Goal: Transaction & Acquisition: Purchase product/service

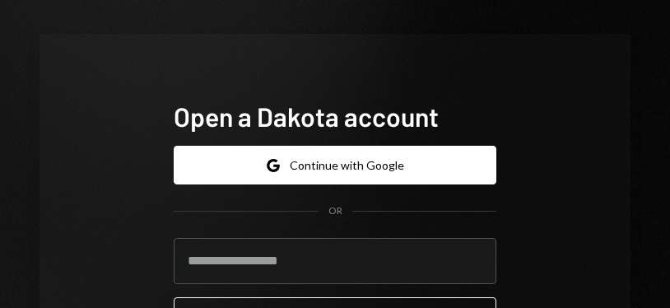
scroll to position [70, 0]
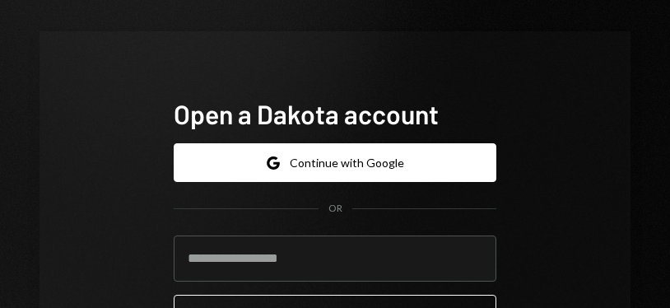
click at [453, 156] on button "Google Continue with Google" at bounding box center [335, 162] width 323 height 39
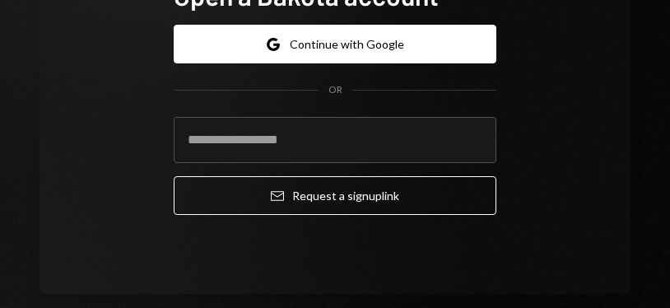
scroll to position [151, 0]
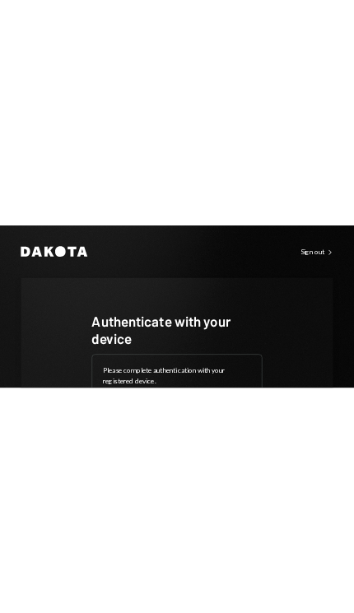
scroll to position [195, 0]
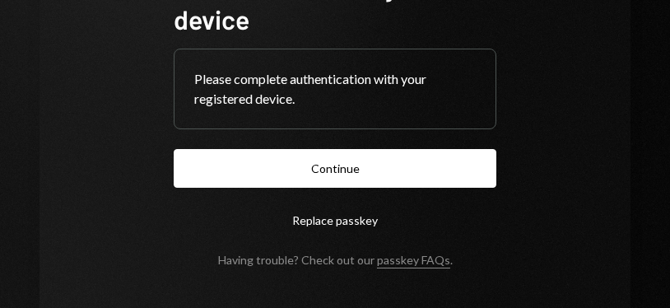
click at [453, 171] on button "Continue" at bounding box center [335, 168] width 323 height 39
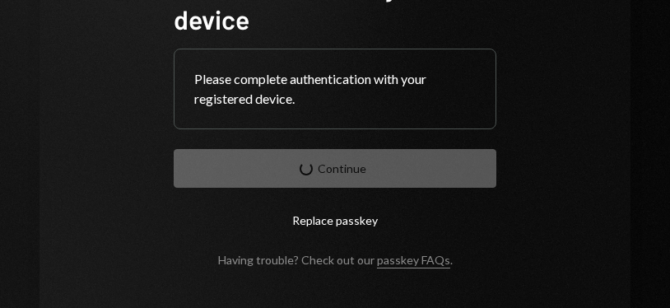
scroll to position [0, 0]
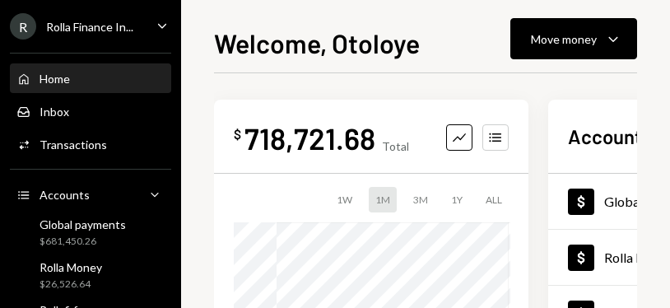
click at [597, 44] on div "Move money Caret Down" at bounding box center [574, 39] width 86 height 20
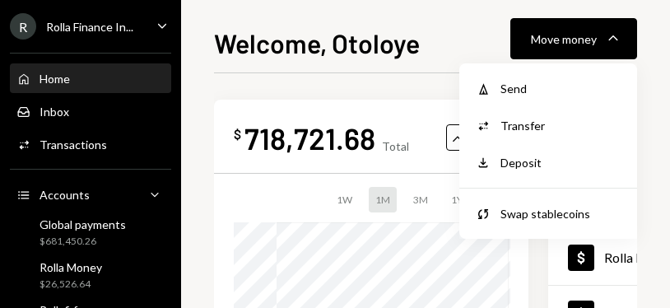
click at [550, 86] on div "Send" at bounding box center [560, 88] width 120 height 17
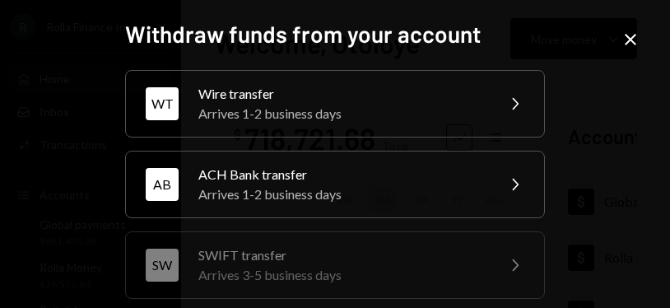
click at [630, 39] on icon at bounding box center [630, 40] width 12 height 12
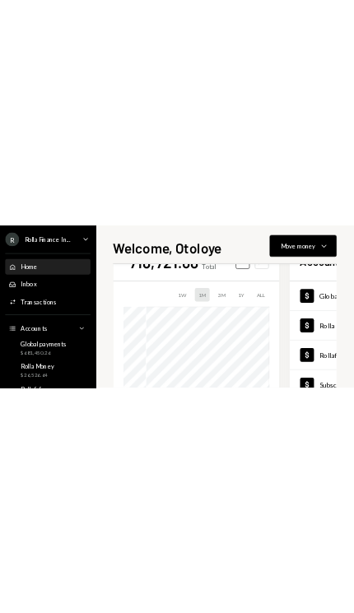
scroll to position [70, 0]
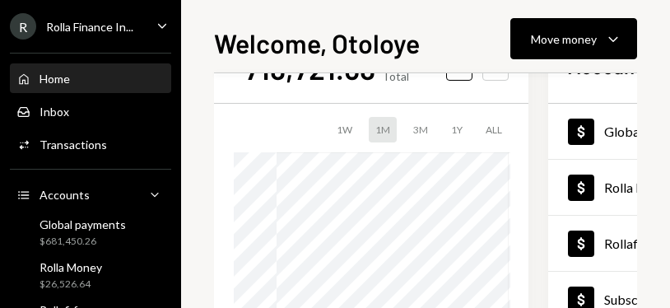
click at [590, 44] on div "Move money" at bounding box center [564, 38] width 66 height 17
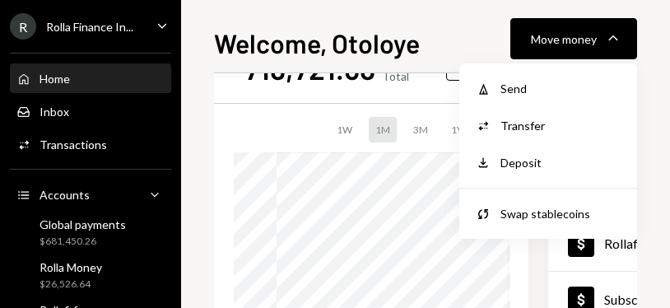
click at [555, 88] on div "Send" at bounding box center [560, 88] width 120 height 17
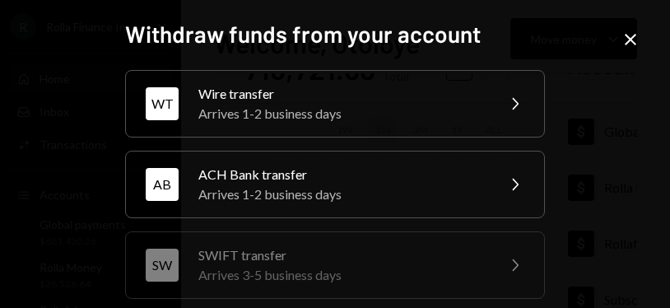
click at [512, 110] on icon "Chevron Right" at bounding box center [514, 104] width 20 height 20
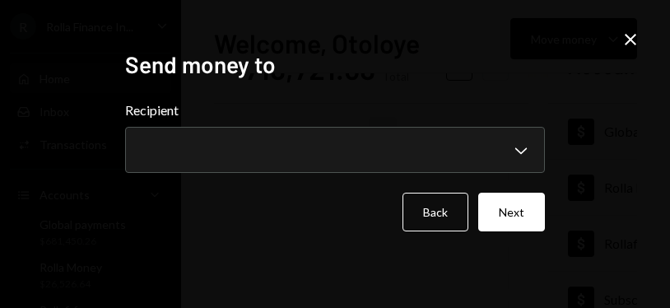
click at [508, 120] on label "Recipient" at bounding box center [335, 110] width 420 height 20
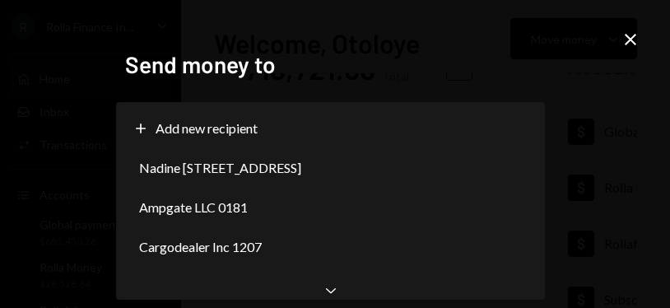
click at [525, 159] on div "Nadine [STREET_ADDRESS]" at bounding box center [330, 167] width 415 height 39
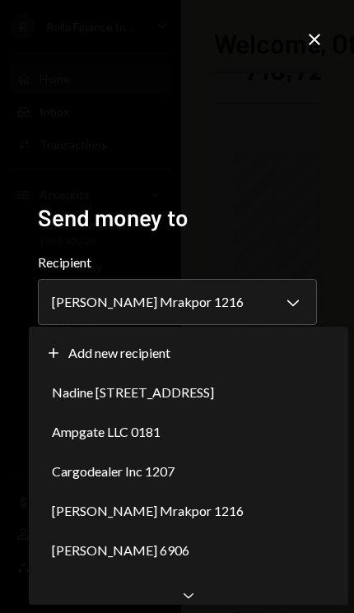
click at [279, 307] on div "Plus Add new recipient" at bounding box center [188, 352] width 306 height 39
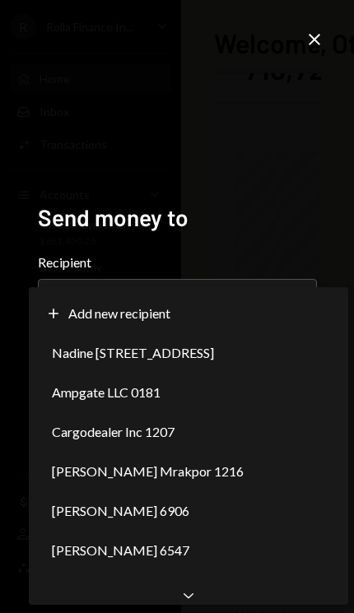
scroll to position [0, 0]
click at [183, 307] on span "[PERSON_NAME] 4124" at bounding box center [120, 590] width 137 height 20
click at [199, 307] on div "Chevron Down" at bounding box center [188, 595] width 319 height 20
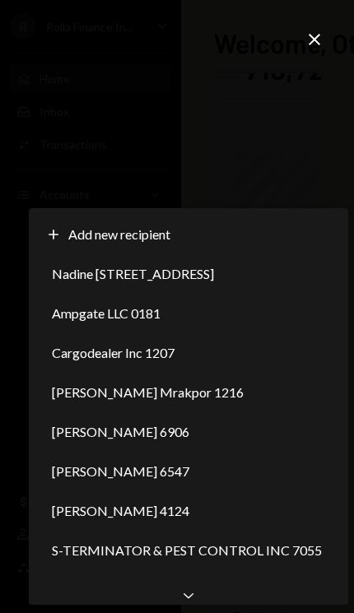
click at [188, 307] on span "[PERSON_NAME] 3262" at bounding box center [120, 590] width 137 height 20
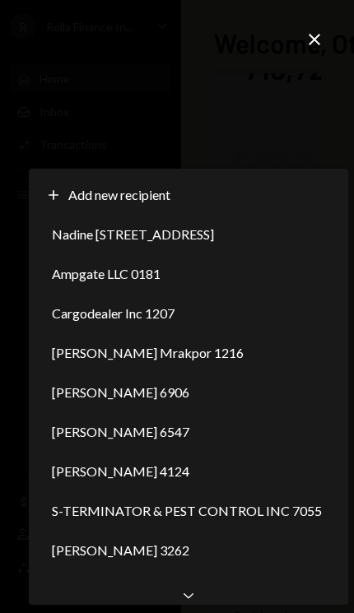
click at [186, 307] on span "Lekuche Autos & General Merchant 6273" at bounding box center [168, 590] width 232 height 20
click at [196, 307] on div "Chevron Down" at bounding box center [188, 595] width 319 height 20
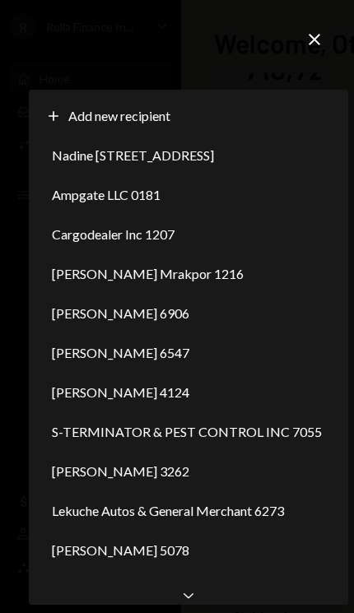
click at [189, 307] on span "Net zero fleet and armouring limite 7529" at bounding box center [167, 590] width 230 height 20
select select "**********"
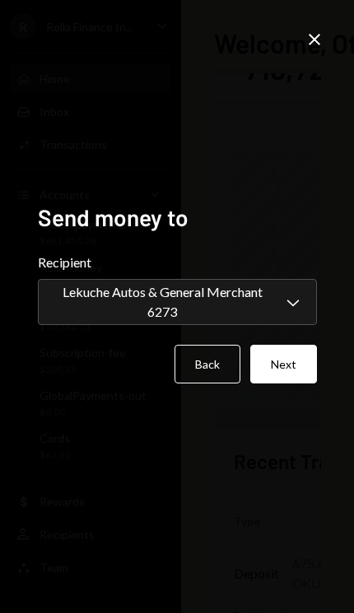
click at [291, 307] on button "Next" at bounding box center [283, 364] width 67 height 39
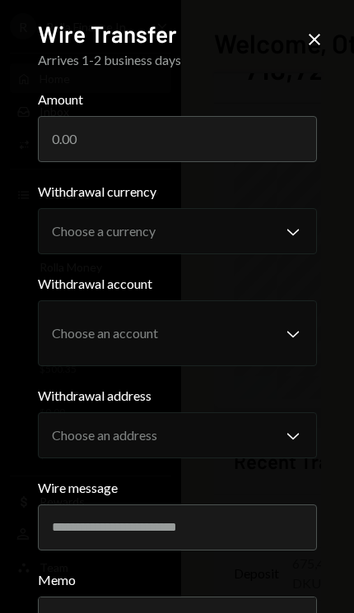
click at [53, 142] on input "Amount" at bounding box center [177, 139] width 279 height 46
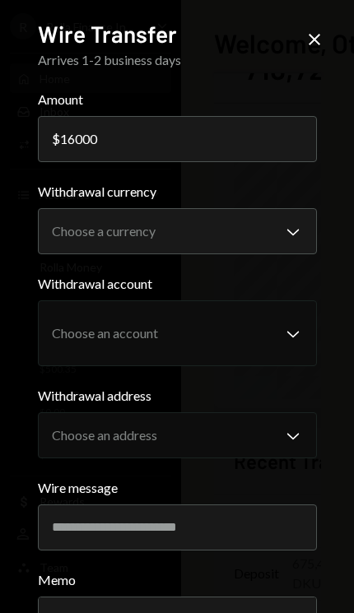
type input "16000"
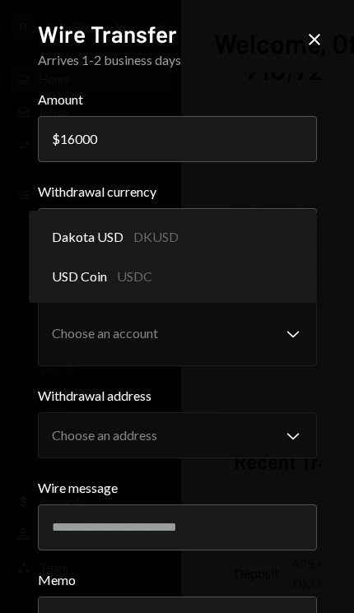
click at [68, 225] on div "Dakota USD DKUSD" at bounding box center [172, 236] width 275 height 39
select select "*****"
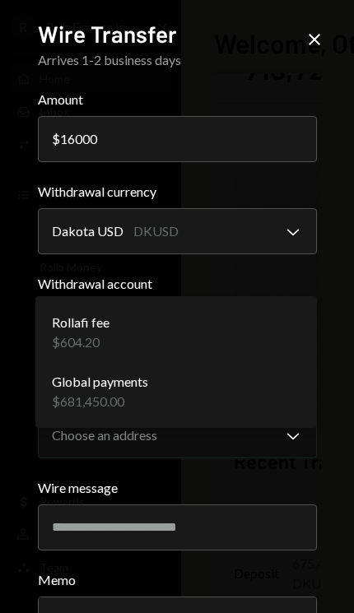
click at [272, 307] on div "Rollafi fee $604.20" at bounding box center [176, 332] width 268 height 59
select select "**********"
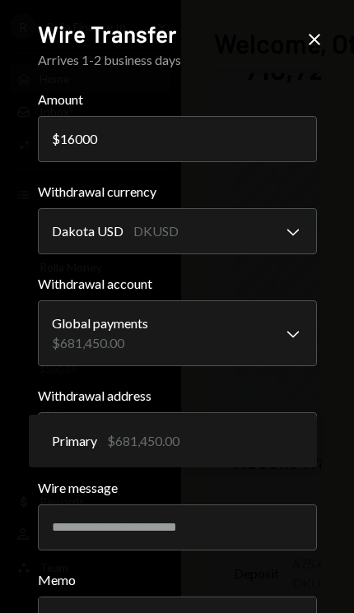
click at [237, 307] on div "Primary $681,450.00" at bounding box center [172, 440] width 275 height 39
click at [280, 307] on button "Primary $681,450.00 Chevron Down" at bounding box center [177, 435] width 279 height 46
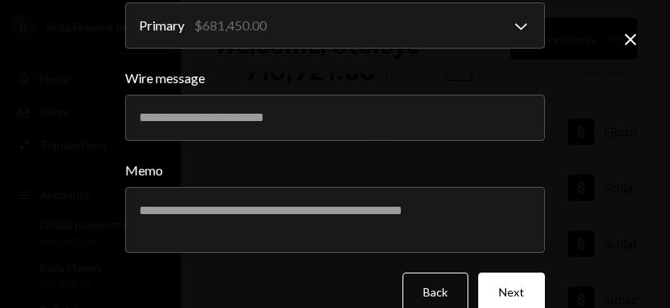
scroll to position [409, 0]
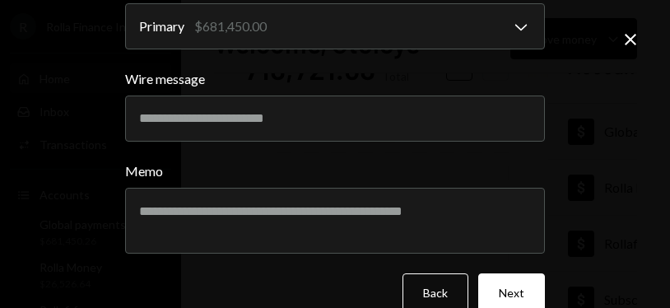
click at [512, 290] on button "Next" at bounding box center [511, 292] width 67 height 39
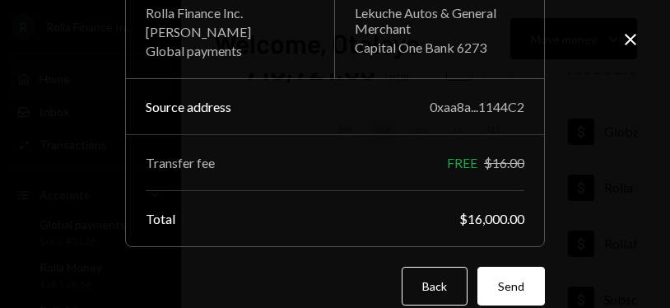
scroll to position [174, 0]
click at [531, 281] on button "Send" at bounding box center [510, 286] width 67 height 39
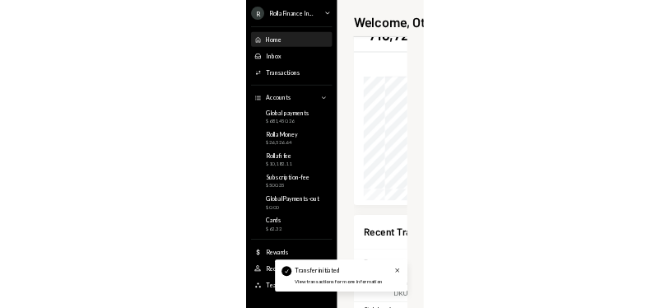
scroll to position [30, 0]
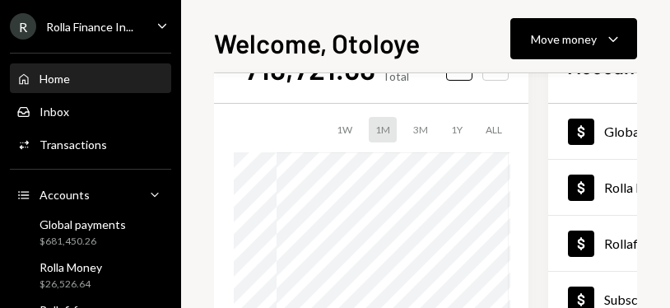
click at [70, 239] on div "$681,450.26" at bounding box center [82, 241] width 86 height 14
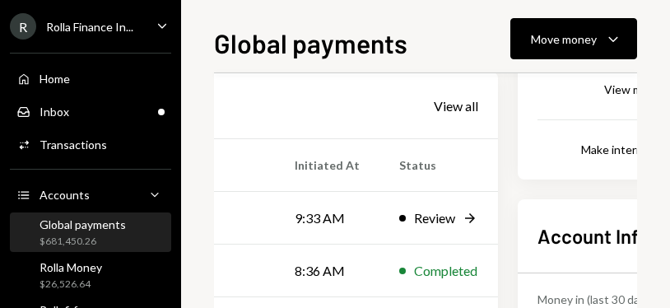
scroll to position [357, 378]
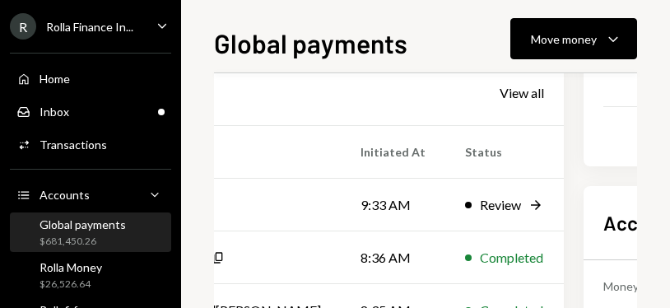
click at [445, 231] on td "Completed" at bounding box center [504, 257] width 118 height 53
click at [442, 230] on div "R Rolla Finance In... Caret Down Home Home Inbox Inbox Activities Transactions …" at bounding box center [335, 154] width 670 height 308
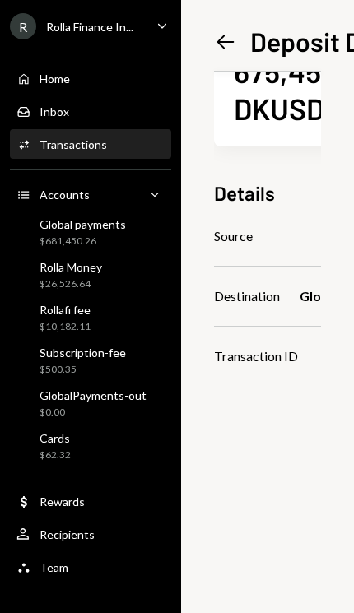
scroll to position [156, 0]
click at [59, 240] on div "$681,450.26" at bounding box center [82, 241] width 86 height 14
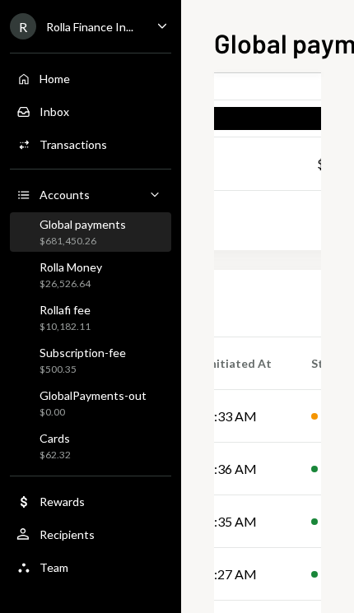
scroll to position [147, 532]
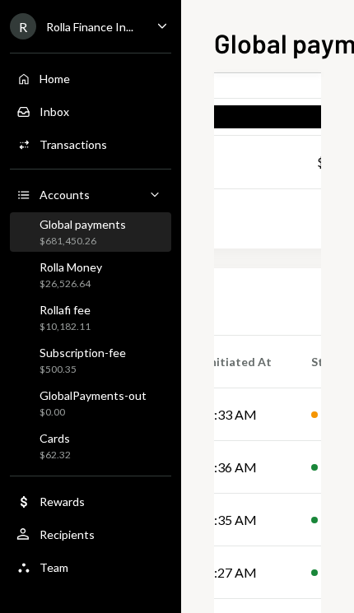
click at [326, 307] on div "Pending" at bounding box center [349, 415] width 46 height 20
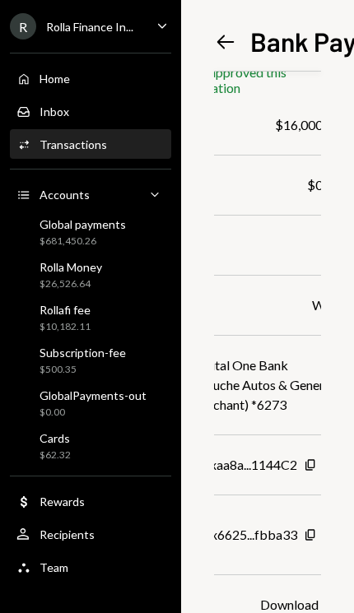
scroll to position [156, 111]
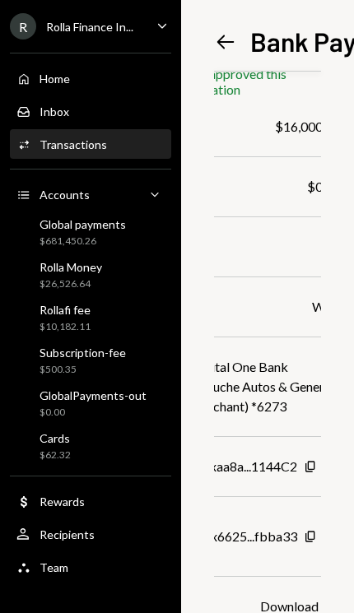
click at [299, 307] on div "Download" at bounding box center [289, 606] width 58 height 16
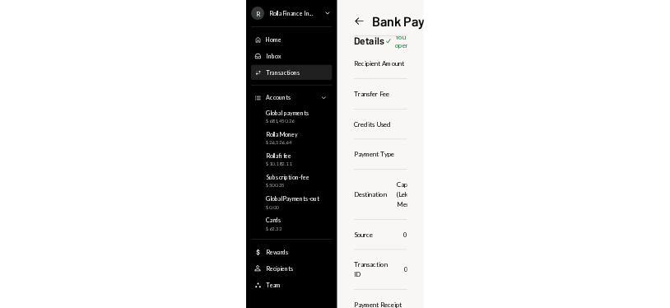
scroll to position [156, 0]
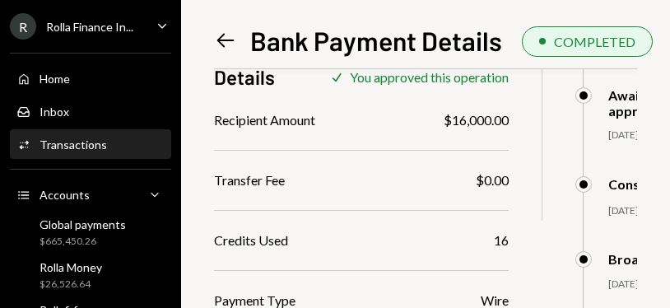
click at [230, 30] on icon "Left Arrow" at bounding box center [225, 40] width 23 height 23
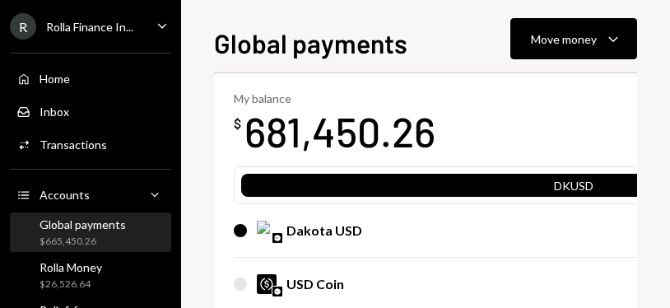
scroll to position [86, -4]
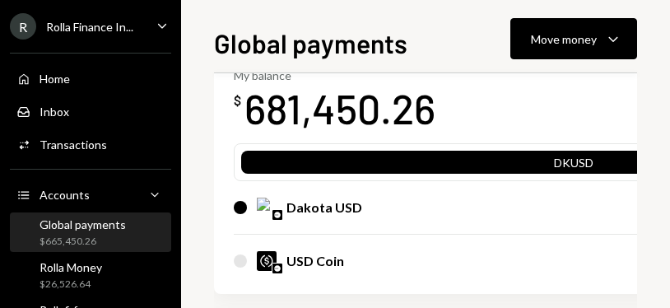
click at [597, 44] on div "Move money Caret Down" at bounding box center [574, 39] width 86 height 20
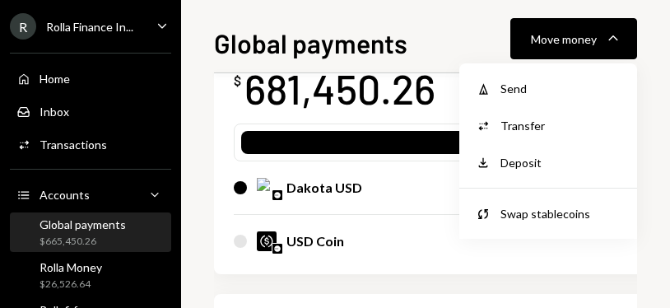
click at [554, 90] on div "Send" at bounding box center [560, 88] width 120 height 17
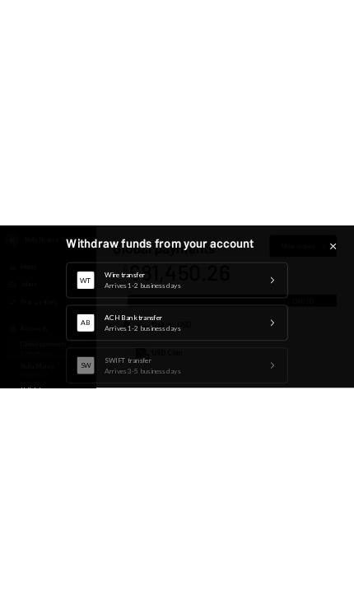
scroll to position [123, 0]
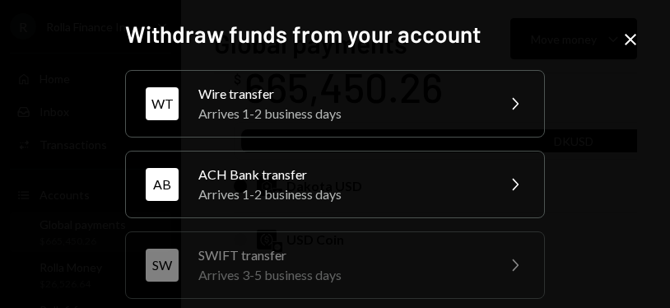
click at [497, 110] on div "WT Wire transfer Arrives 1-2 business days Chevron Right" at bounding box center [335, 103] width 420 height 67
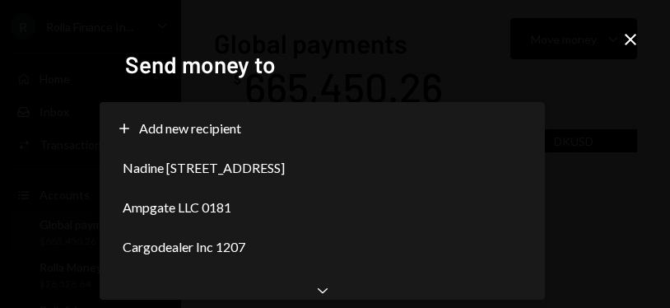
click at [508, 167] on div "Nadine [STREET_ADDRESS]" at bounding box center [322, 167] width 432 height 39
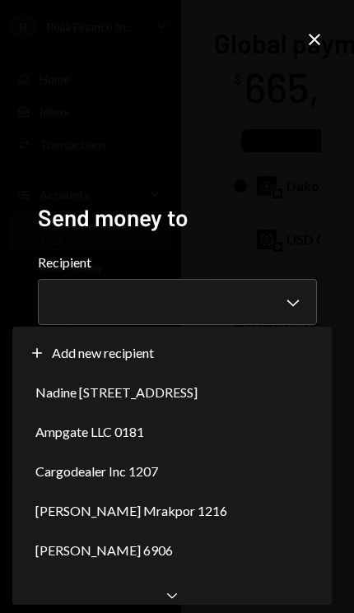
click at [296, 307] on div "Plus Add new recipient" at bounding box center [172, 352] width 306 height 39
click at [186, 307] on div "Chevron Down" at bounding box center [171, 595] width 319 height 20
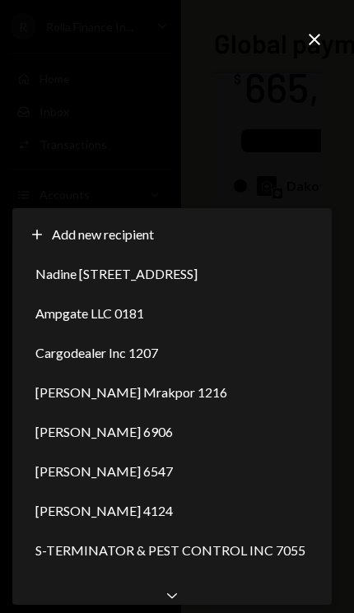
click at [188, 307] on div "Chevron Down" at bounding box center [171, 595] width 319 height 20
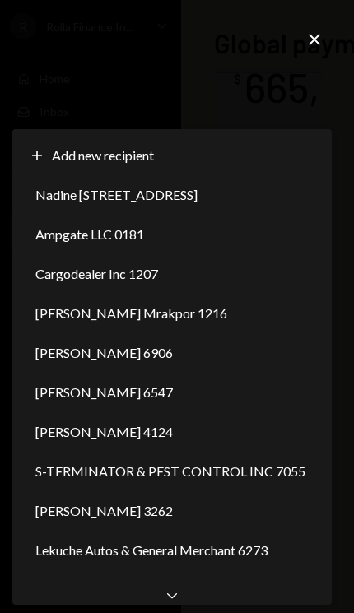
click at [173, 307] on span "[PERSON_NAME] 5078" at bounding box center [103, 590] width 137 height 20
click at [185, 307] on div "Chevron Down" at bounding box center [171, 595] width 319 height 20
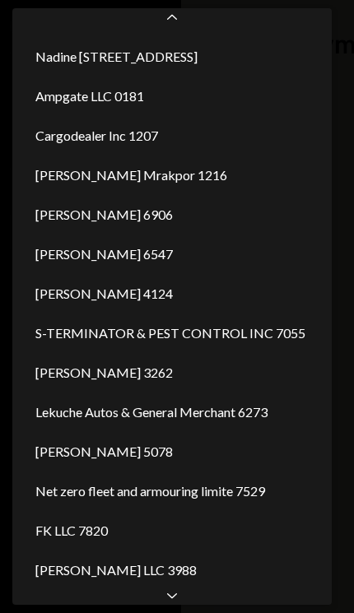
click at [184, 307] on div "Chevron Down" at bounding box center [171, 595] width 319 height 20
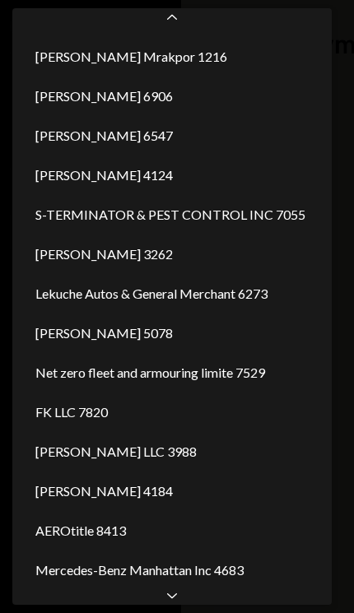
click at [185, 307] on div "Chevron Down" at bounding box center [171, 595] width 319 height 20
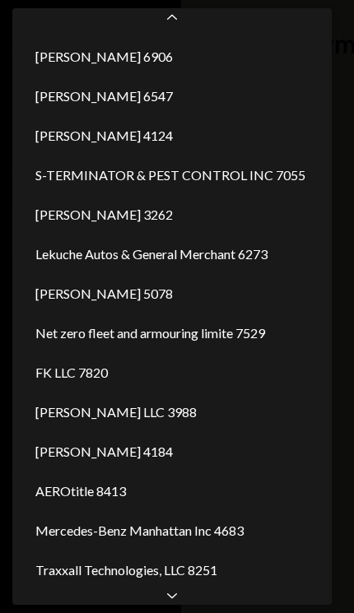
click at [179, 307] on div "[PERSON_NAME] 7187" at bounding box center [172, 609] width 306 height 39
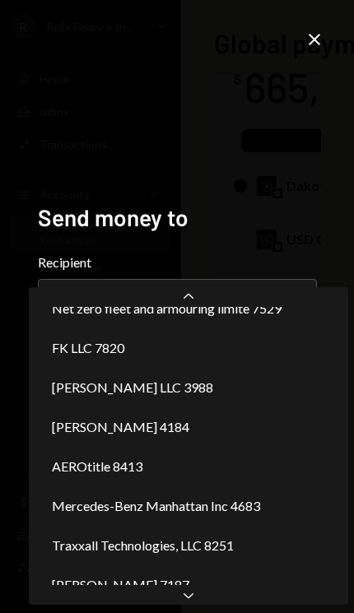
click at [197, 307] on div "Chevron Down" at bounding box center [188, 595] width 319 height 20
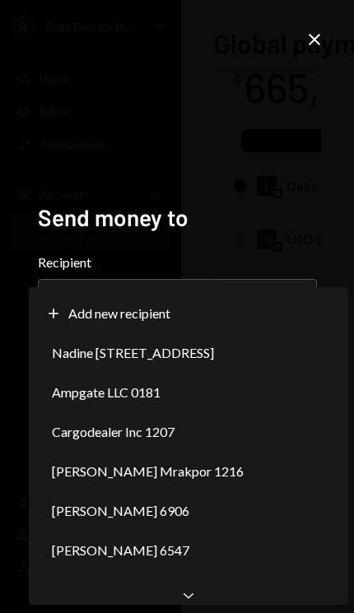
click at [197, 307] on div "Chevron Down" at bounding box center [188, 595] width 319 height 20
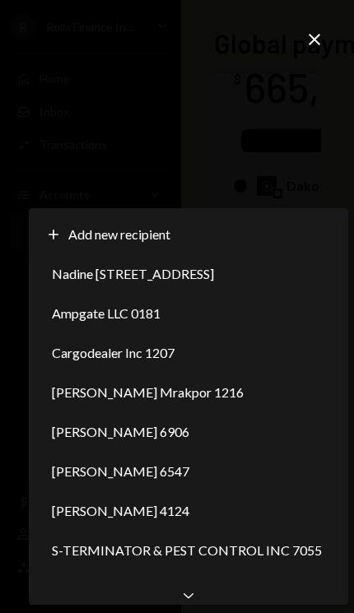
click at [198, 307] on div "Chevron Down" at bounding box center [188, 595] width 319 height 20
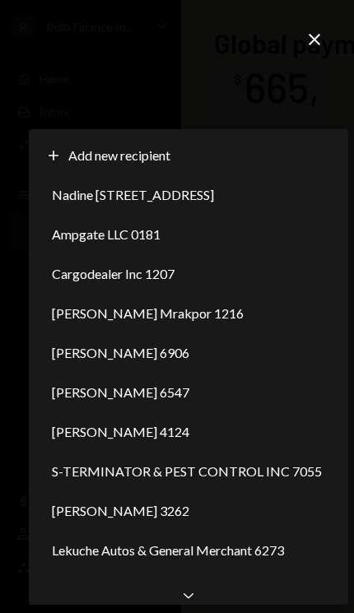
click at [197, 307] on div "Chevron Down" at bounding box center [188, 595] width 319 height 20
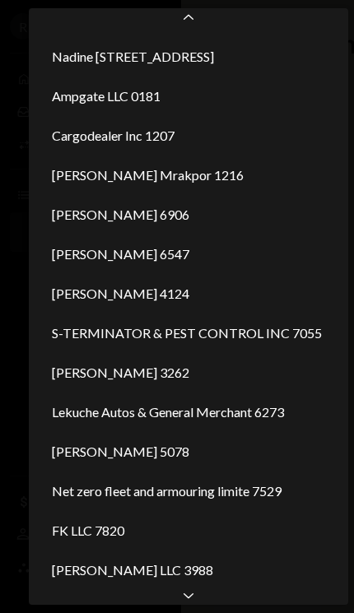
click at [195, 307] on div "Chevron Down" at bounding box center [188, 595] width 319 height 20
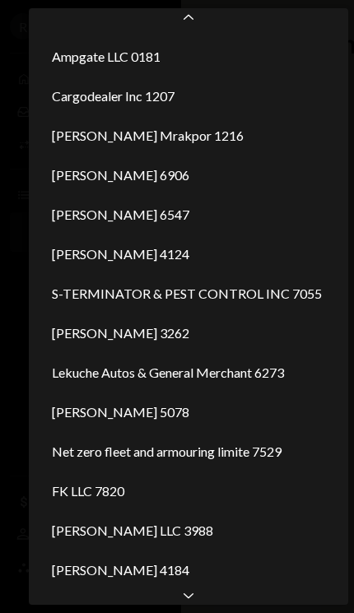
click at [194, 307] on div "Chevron Down" at bounding box center [188, 595] width 319 height 20
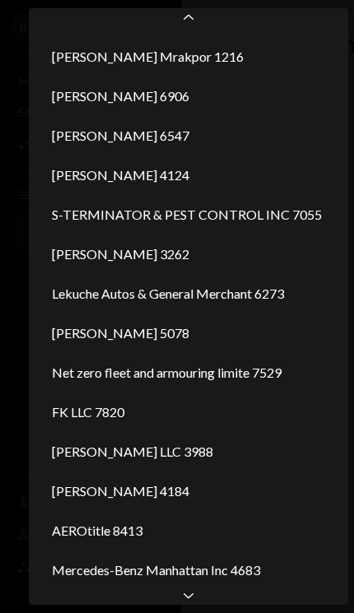
click at [194, 307] on div "Chevron Down" at bounding box center [188, 595] width 319 height 20
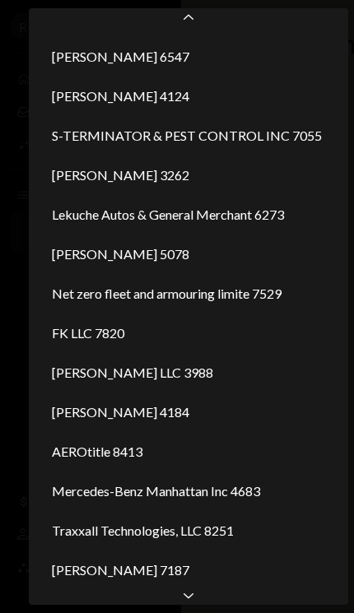
click at [193, 307] on icon "Chevron Down" at bounding box center [188, 595] width 16 height 16
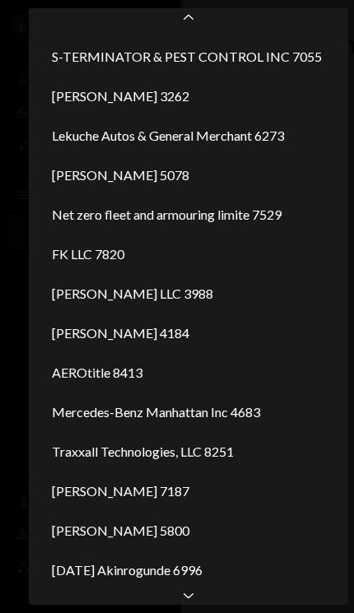
click at [193, 307] on icon "Chevron Down" at bounding box center [188, 595] width 16 height 16
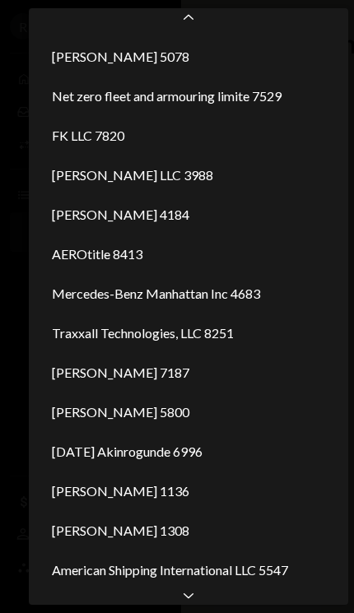
click at [193, 307] on icon "Chevron Down" at bounding box center [188, 595] width 16 height 16
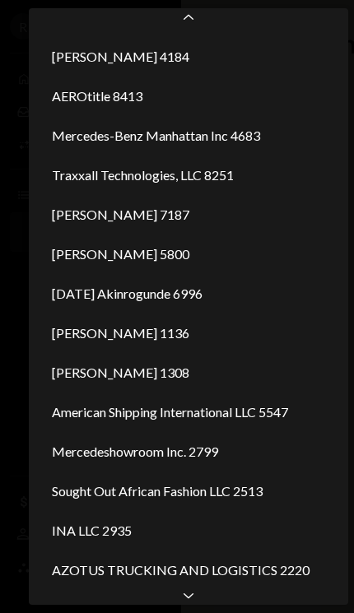
click at [192, 307] on icon "Chevron Down" at bounding box center [188, 595] width 16 height 16
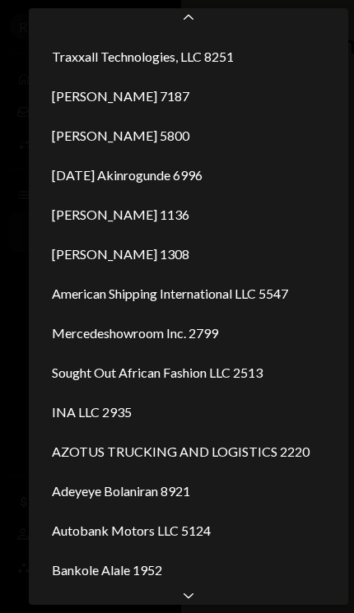
click at [193, 307] on icon "Chevron Down" at bounding box center [188, 595] width 16 height 16
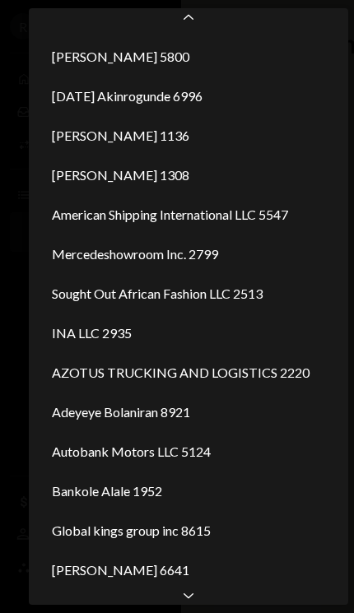
scroll to position [866, 0]
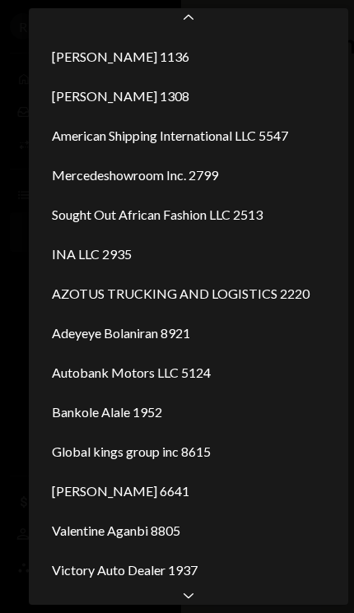
click at [183, 307] on div "Victory Auto Dealer 1937" at bounding box center [188, 569] width 306 height 39
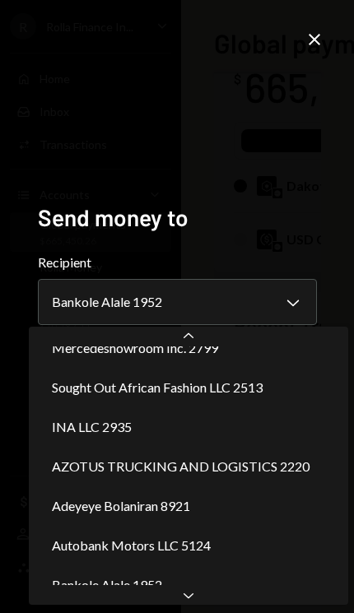
click at [197, 307] on div "Chevron Down" at bounding box center [188, 595] width 319 height 20
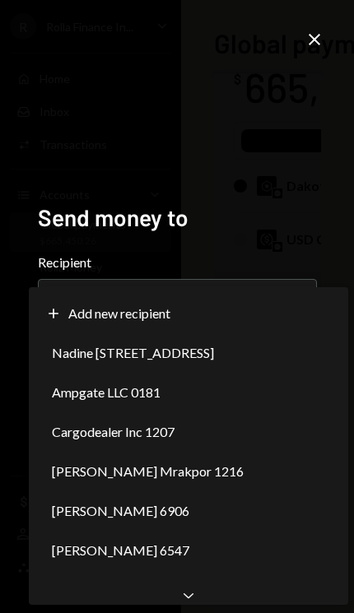
click at [199, 307] on div "Chevron Down" at bounding box center [188, 595] width 319 height 20
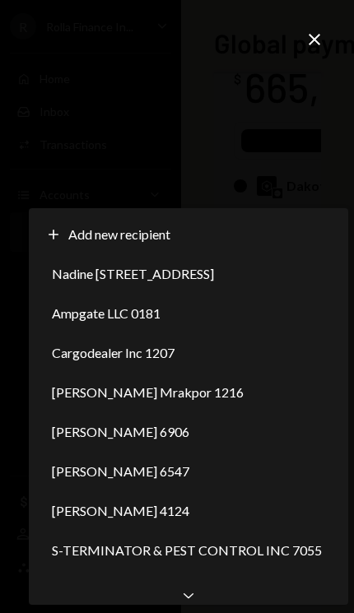
click at [198, 307] on div "Chevron Down" at bounding box center [188, 595] width 319 height 20
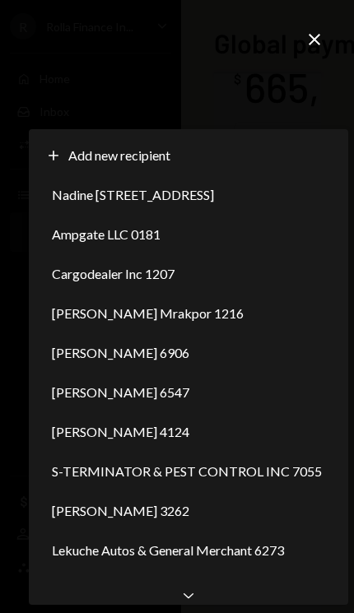
click at [193, 307] on icon "Chevron Down" at bounding box center [188, 595] width 16 height 16
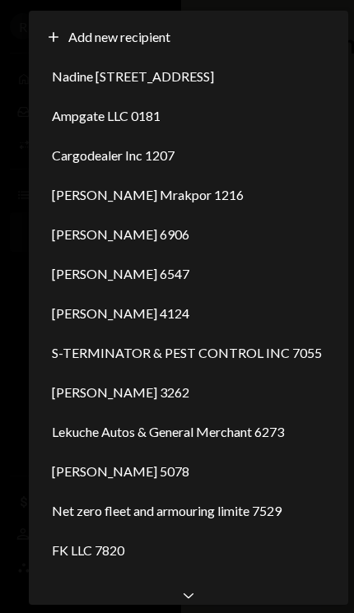
scroll to position [0, 0]
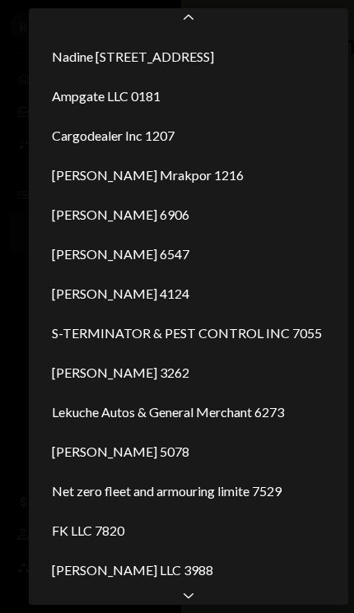
click at [181, 307] on div "[PERSON_NAME] LLC 3988" at bounding box center [188, 569] width 306 height 39
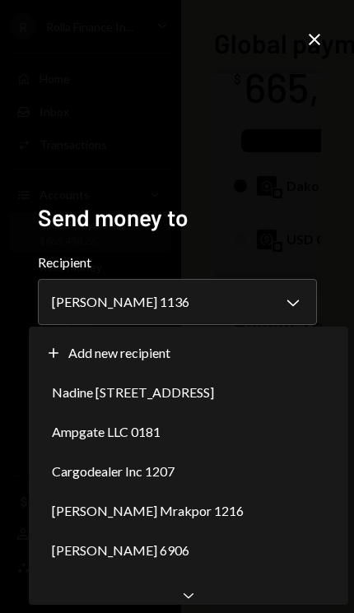
scroll to position [657, 0]
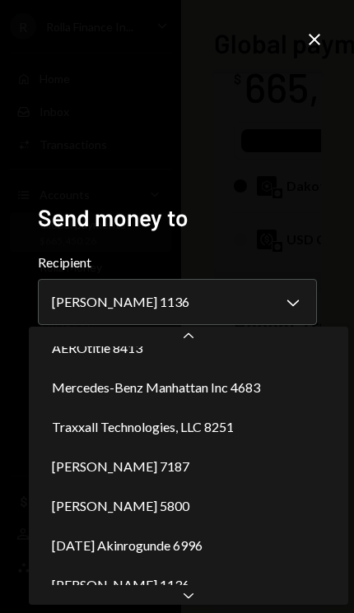
click at [201, 307] on div "Chevron Down" at bounding box center [188, 595] width 319 height 20
click at [200, 307] on div "**********" at bounding box center [177, 306] width 354 height 613
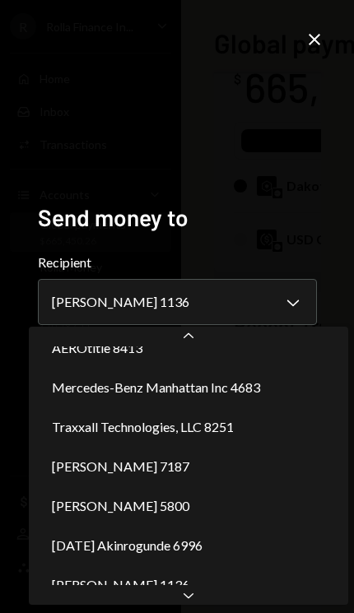
click at [191, 307] on div "Chevron Up" at bounding box center [188, 337] width 319 height 20
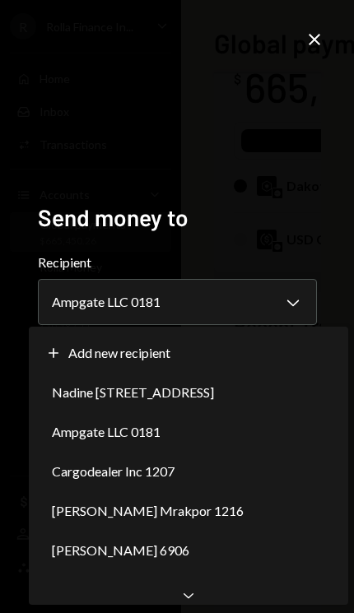
click at [196, 307] on div "Chevron Down" at bounding box center [188, 595] width 319 height 20
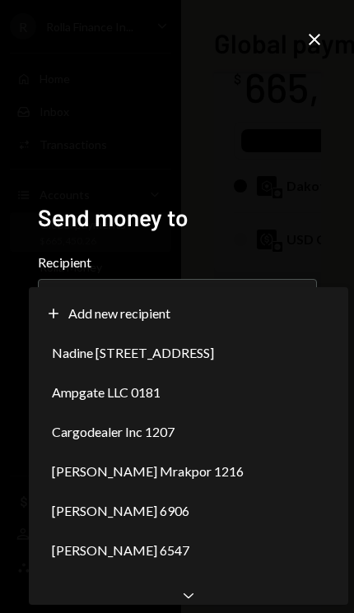
click at [194, 307] on div "Chevron Down" at bounding box center [188, 595] width 319 height 20
click at [200, 307] on div "Chevron Down" at bounding box center [188, 595] width 319 height 20
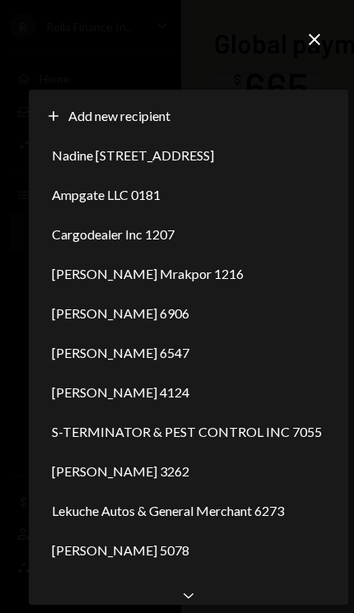
select select "**********"
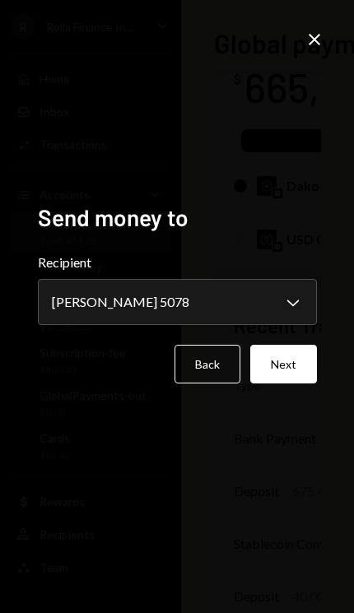
click at [289, 307] on button "Next" at bounding box center [283, 364] width 67 height 39
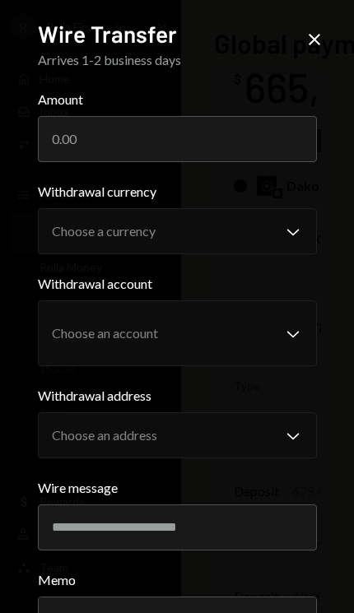
click at [54, 137] on input "Amount" at bounding box center [177, 139] width 279 height 46
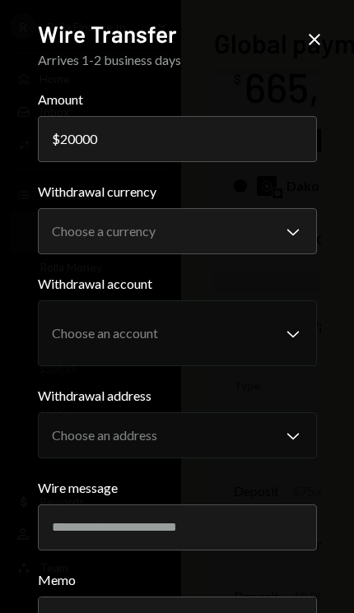
type input "20000"
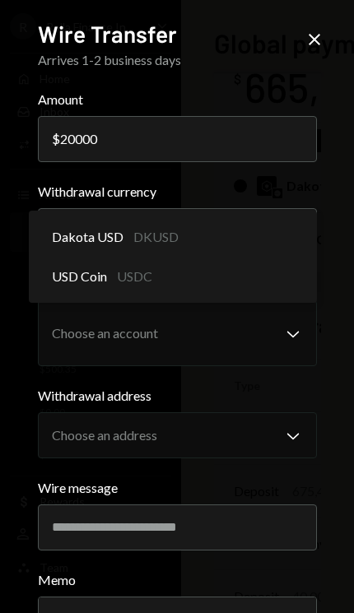
click at [57, 234] on span "Dakota USD" at bounding box center [88, 237] width 72 height 20
select select "*****"
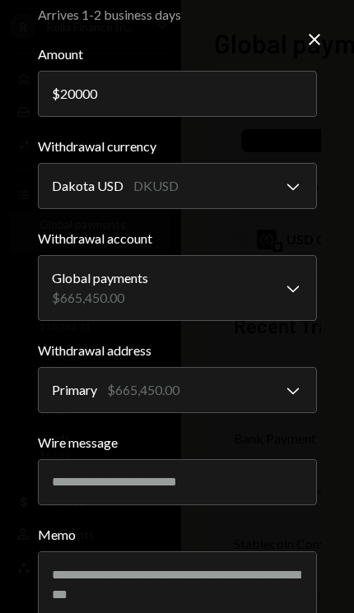
scroll to position [44, 0]
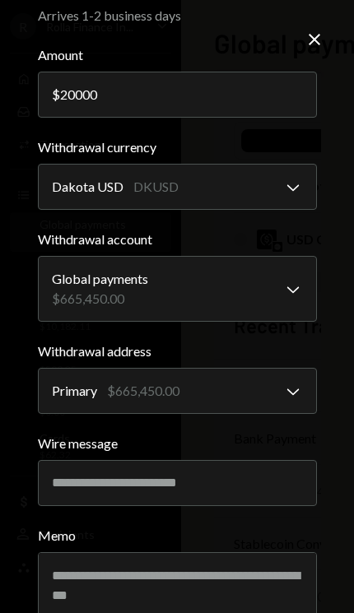
click at [202, 307] on input "Wire message" at bounding box center [177, 483] width 279 height 46
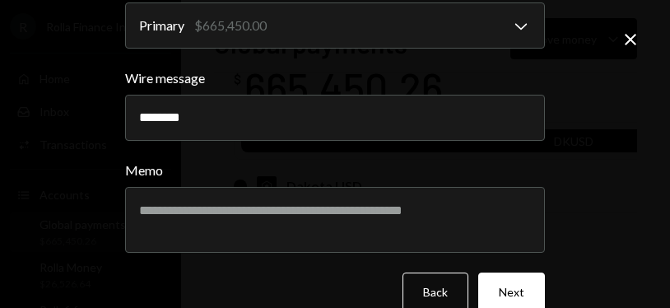
scroll to position [409, 0]
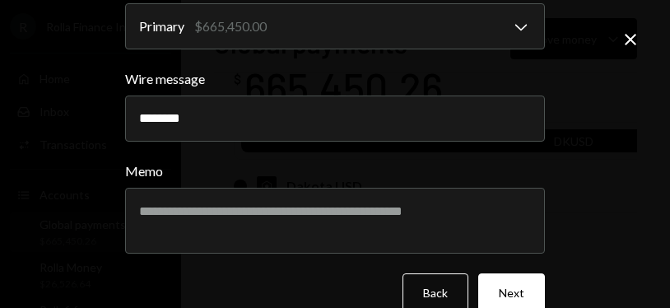
type input "********"
click at [519, 295] on button "Next" at bounding box center [511, 292] width 67 height 39
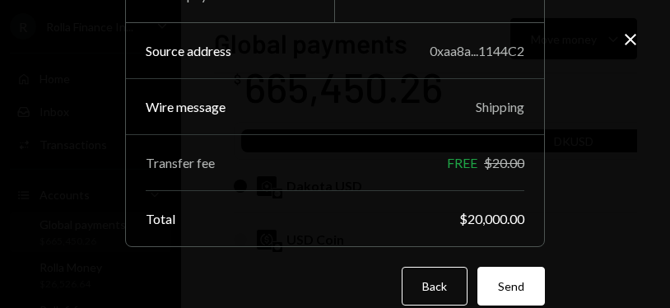
scroll to position [231, 0]
click at [524, 285] on button "Send" at bounding box center [510, 286] width 67 height 39
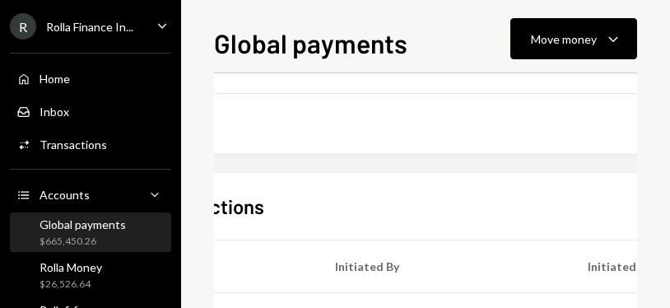
scroll to position [197, 160]
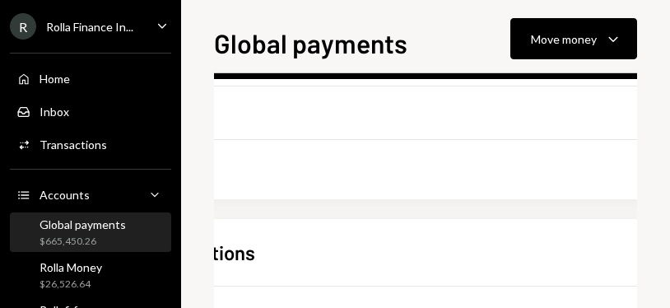
click at [78, 268] on div "Rolla Money" at bounding box center [70, 267] width 63 height 14
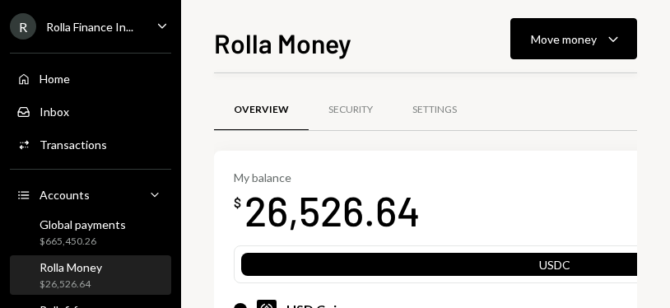
scroll to position [360, 0]
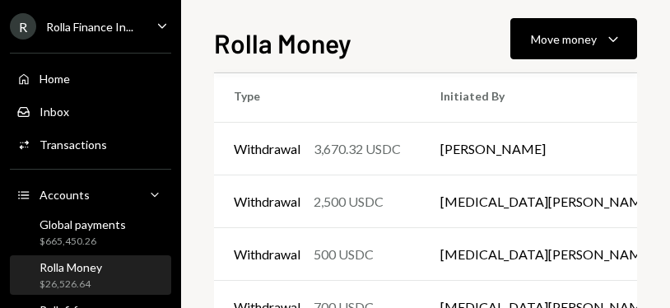
click at [75, 263] on div "Rolla Money" at bounding box center [70, 267] width 63 height 14
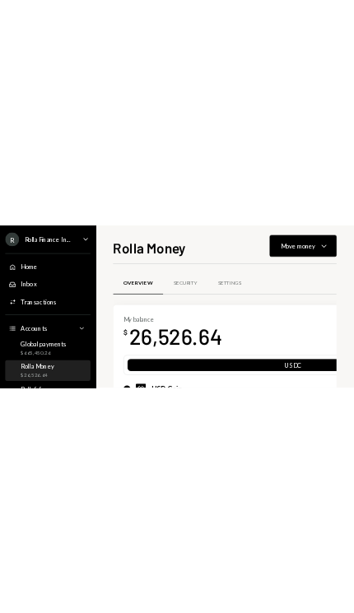
scroll to position [0, 0]
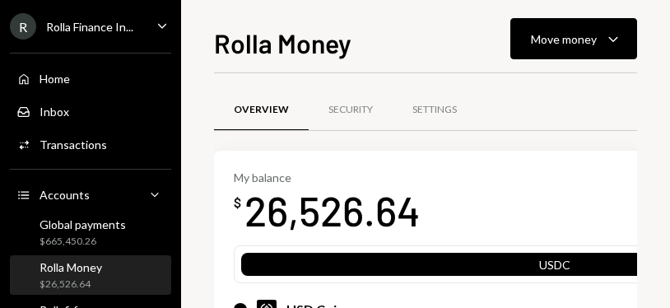
click at [85, 268] on div "Rolla Money" at bounding box center [70, 267] width 63 height 14
click at [93, 267] on div "Rolla Money" at bounding box center [70, 267] width 63 height 14
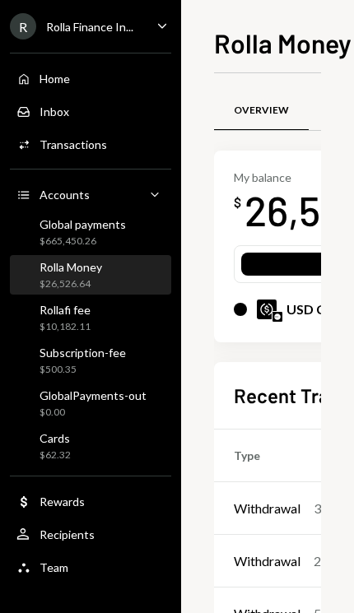
click at [64, 235] on div "$665,450.26" at bounding box center [82, 241] width 86 height 14
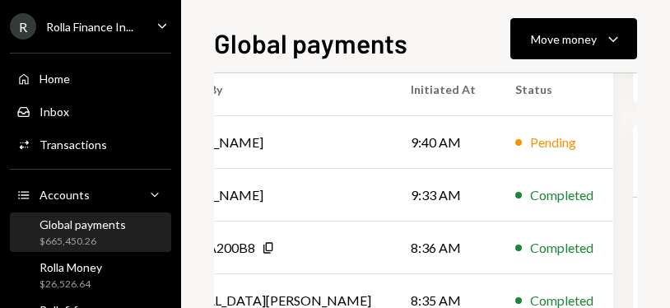
scroll to position [420, 327]
click at [530, 145] on div "Pending" at bounding box center [553, 142] width 46 height 20
click at [530, 142] on div "Pending" at bounding box center [553, 142] width 46 height 20
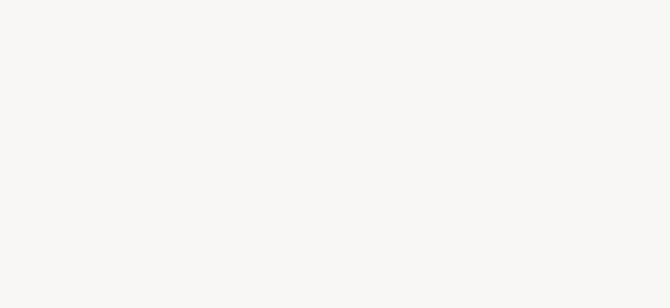
click at [330, 139] on div at bounding box center [335, 154] width 670 height 308
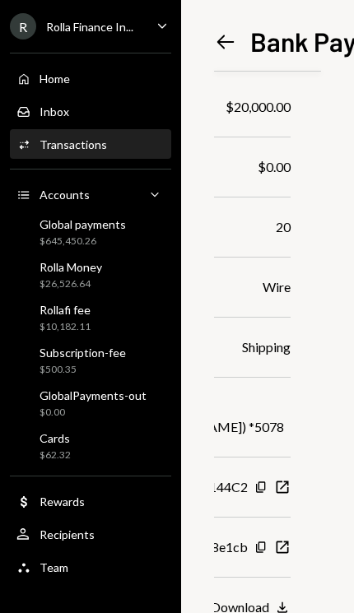
scroll to position [171, 165]
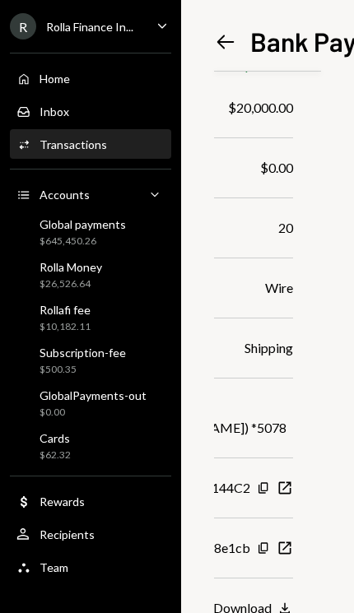
click at [281, 307] on icon "Download" at bounding box center [284, 608] width 16 height 16
